Goal: Find contact information: Find contact information

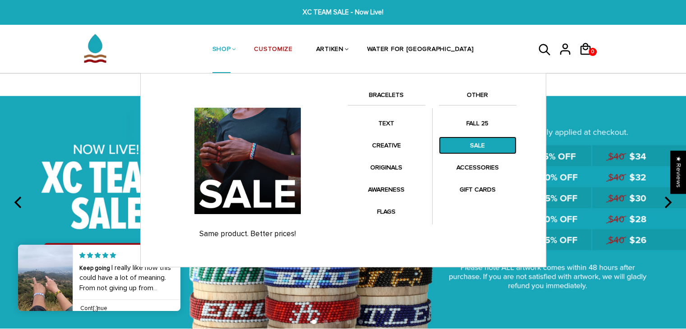
click at [469, 152] on link "SALE" at bounding box center [478, 146] width 78 height 18
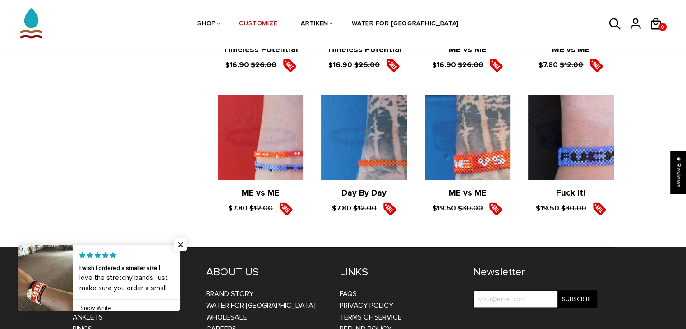
scroll to position [1220, 0]
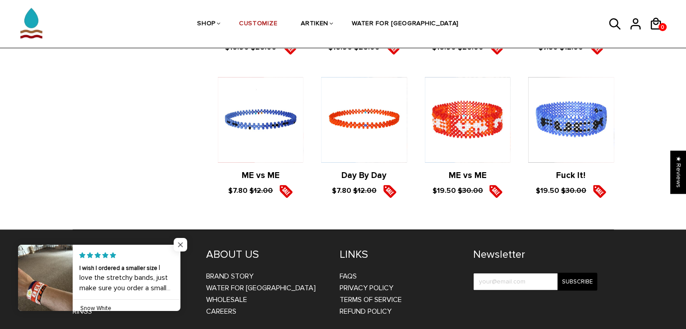
click at [185, 244] on span "Close popup widget" at bounding box center [181, 245] width 14 height 14
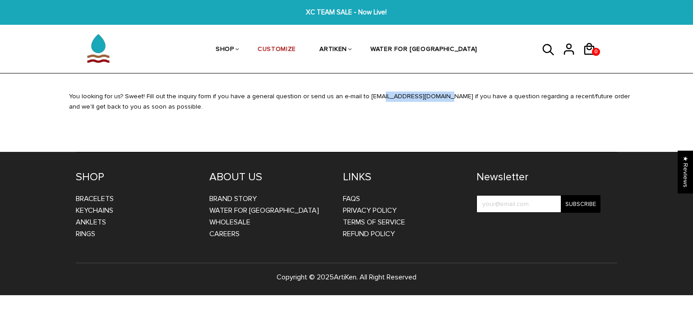
drag, startPoint x: 358, startPoint y: 97, endPoint x: 414, endPoint y: 97, distance: 56.4
click at [414, 97] on div "You looking for us? Sweet! Fill out the inquiry form if you have a general ques…" at bounding box center [350, 107] width 577 height 31
drag, startPoint x: 397, startPoint y: 98, endPoint x: 396, endPoint y: 105, distance: 7.2
click at [396, 105] on div "You looking for us? Sweet! Fill out the inquiry form if you have a general ques…" at bounding box center [350, 107] width 577 height 31
drag, startPoint x: 358, startPoint y: 97, endPoint x: 409, endPoint y: 95, distance: 51.0
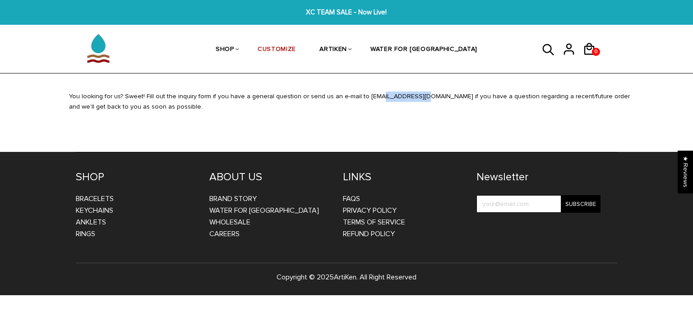
click at [397, 96] on div "You looking for us? Sweet! Fill out the inquiry form if you have a general ques…" at bounding box center [350, 107] width 577 height 31
click at [412, 95] on div "You looking for us? Sweet! Fill out the inquiry form if you have a general ques…" at bounding box center [350, 107] width 577 height 31
click at [413, 98] on div "You looking for us? Sweet! Fill out the inquiry form if you have a general ques…" at bounding box center [350, 107] width 577 height 31
drag, startPoint x: 413, startPoint y: 97, endPoint x: 359, endPoint y: 98, distance: 53.7
click at [359, 98] on div "You looking for us? Sweet! Fill out the inquiry form if you have a general ques…" at bounding box center [350, 107] width 577 height 31
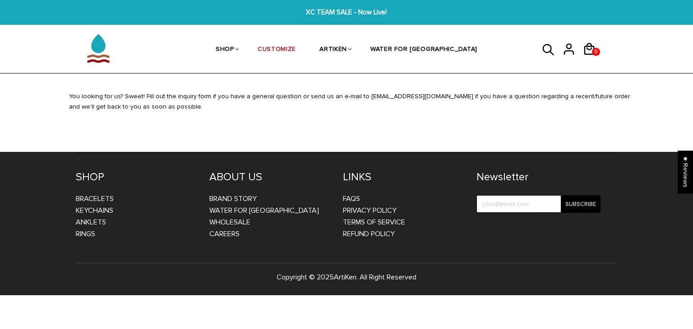
click at [357, 98] on div "You looking for us? Sweet! Fill out the inquiry form if you have a general ques…" at bounding box center [350, 107] width 577 height 31
click at [360, 95] on div "You looking for us? Sweet! Fill out the inquiry form if you have a general ques…" at bounding box center [350, 107] width 577 height 31
click at [360, 94] on div "You looking for us? Sweet! Fill out the inquiry form if you have a general ques…" at bounding box center [350, 107] width 577 height 31
click at [362, 96] on div "You looking for us? Sweet! Fill out the inquiry form if you have a general ques…" at bounding box center [350, 107] width 577 height 31
drag, startPoint x: 359, startPoint y: 95, endPoint x: 408, endPoint y: 96, distance: 49.6
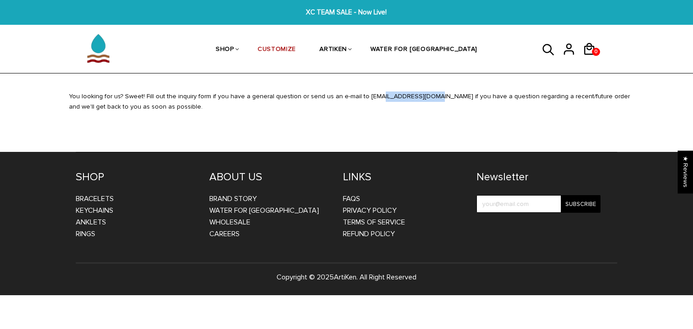
click at [405, 96] on div "You looking for us? Sweet! Fill out the inquiry form if you have a general ques…" at bounding box center [350, 107] width 577 height 31
click at [411, 97] on div "You looking for us? Sweet! Fill out the inquiry form if you have a general ques…" at bounding box center [350, 107] width 577 height 31
click at [368, 100] on div "You looking for us? Sweet! Fill out the inquiry form if you have a general ques…" at bounding box center [350, 107] width 577 height 31
drag, startPoint x: 359, startPoint y: 94, endPoint x: 400, endPoint y: 94, distance: 40.6
click at [400, 94] on div "You looking for us? Sweet! Fill out the inquiry form if you have a general ques…" at bounding box center [350, 107] width 577 height 31
